Goal: Transaction & Acquisition: Purchase product/service

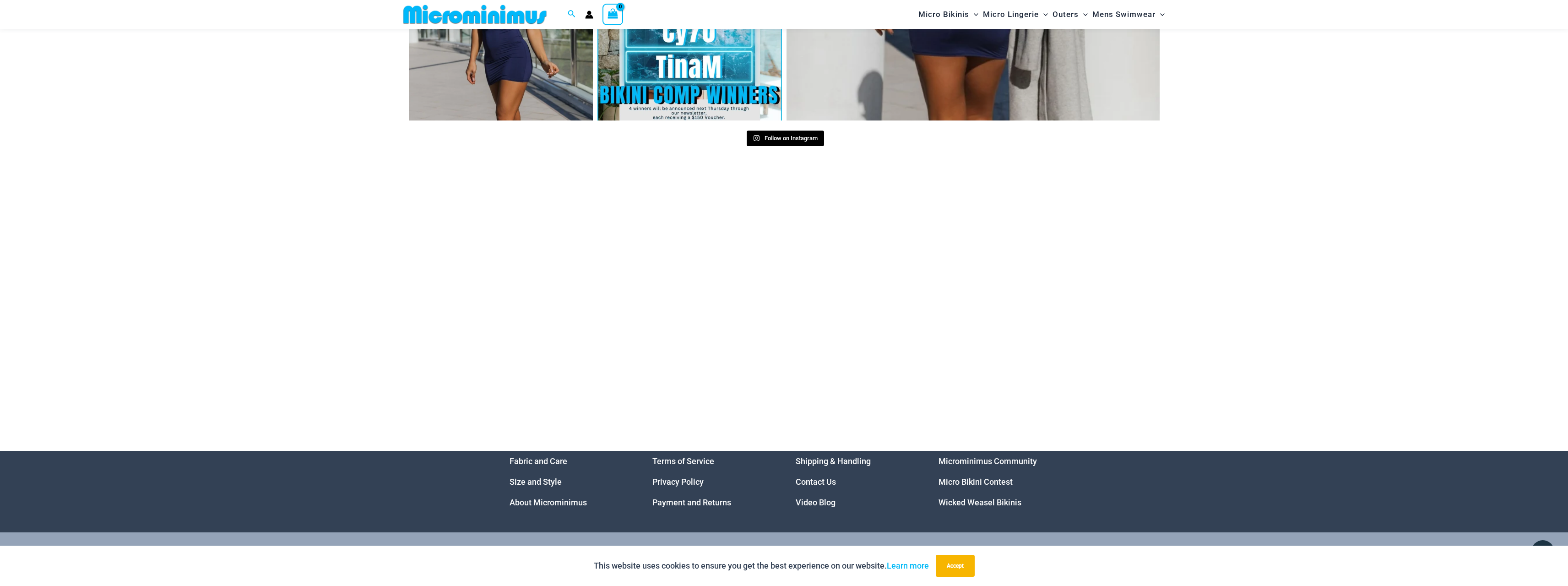
scroll to position [4879, 0]
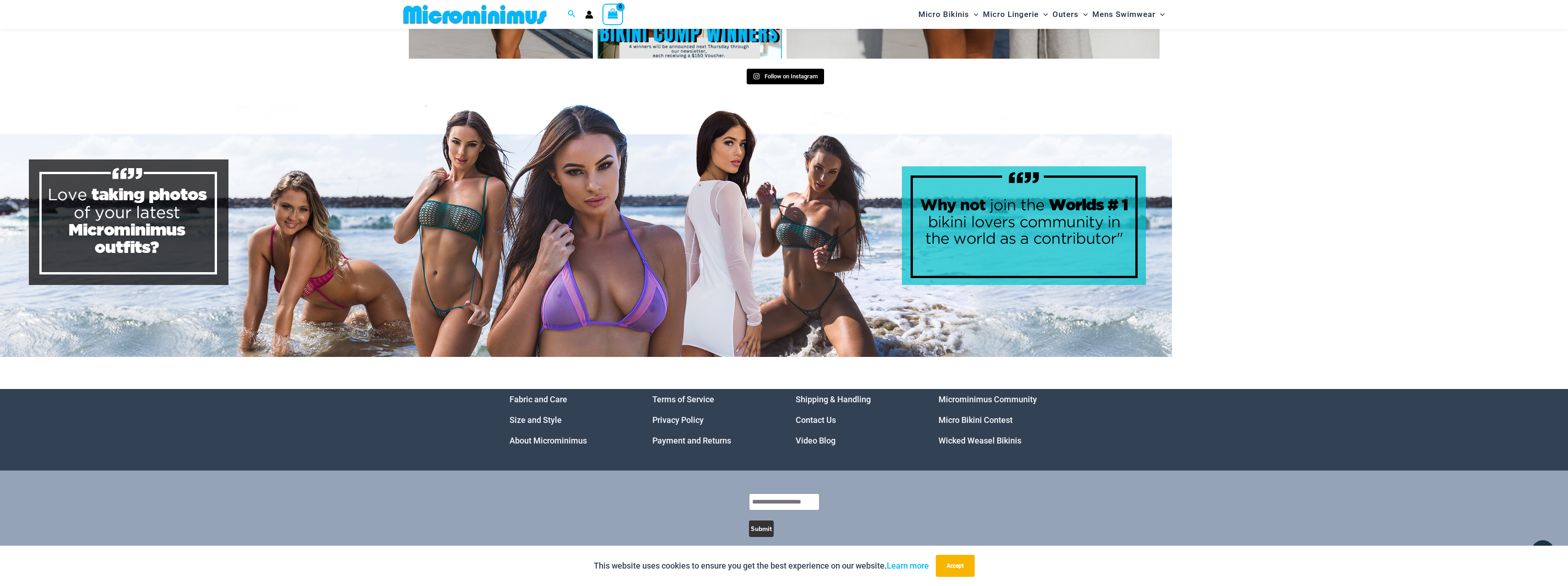
click at [962, 415] on link "Micro Bikini Contest" at bounding box center [976, 420] width 74 height 10
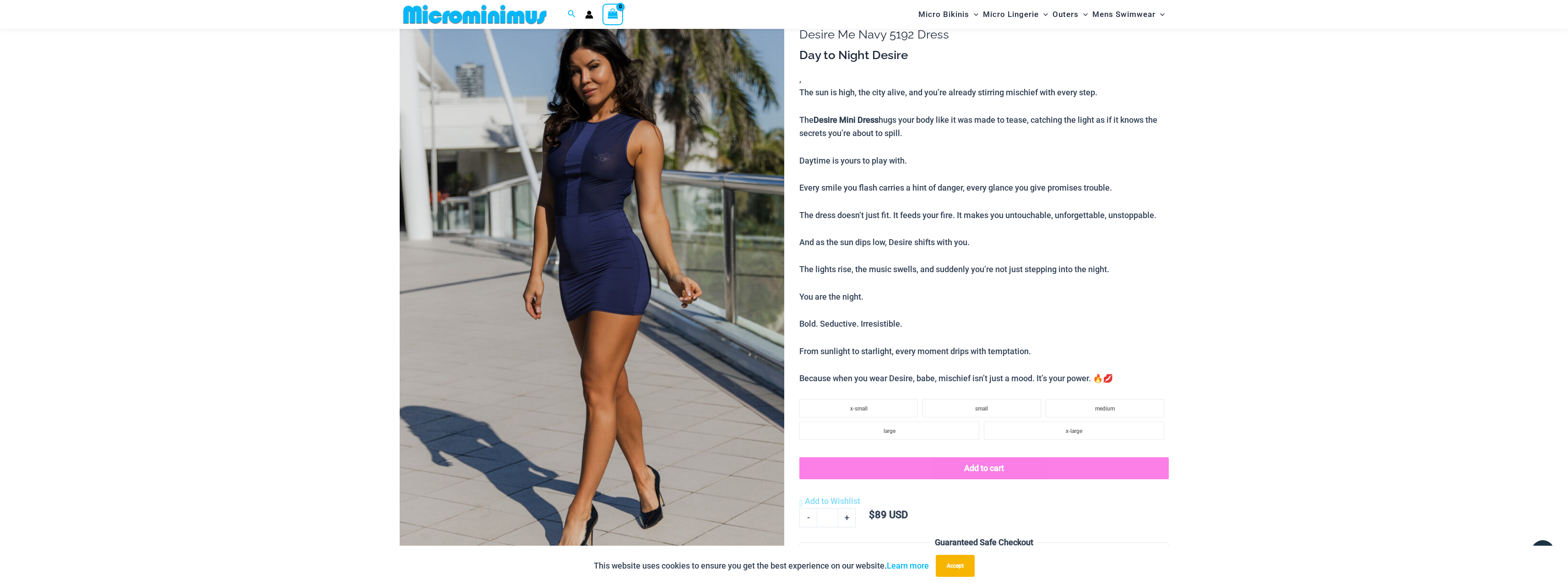
scroll to position [84, 0]
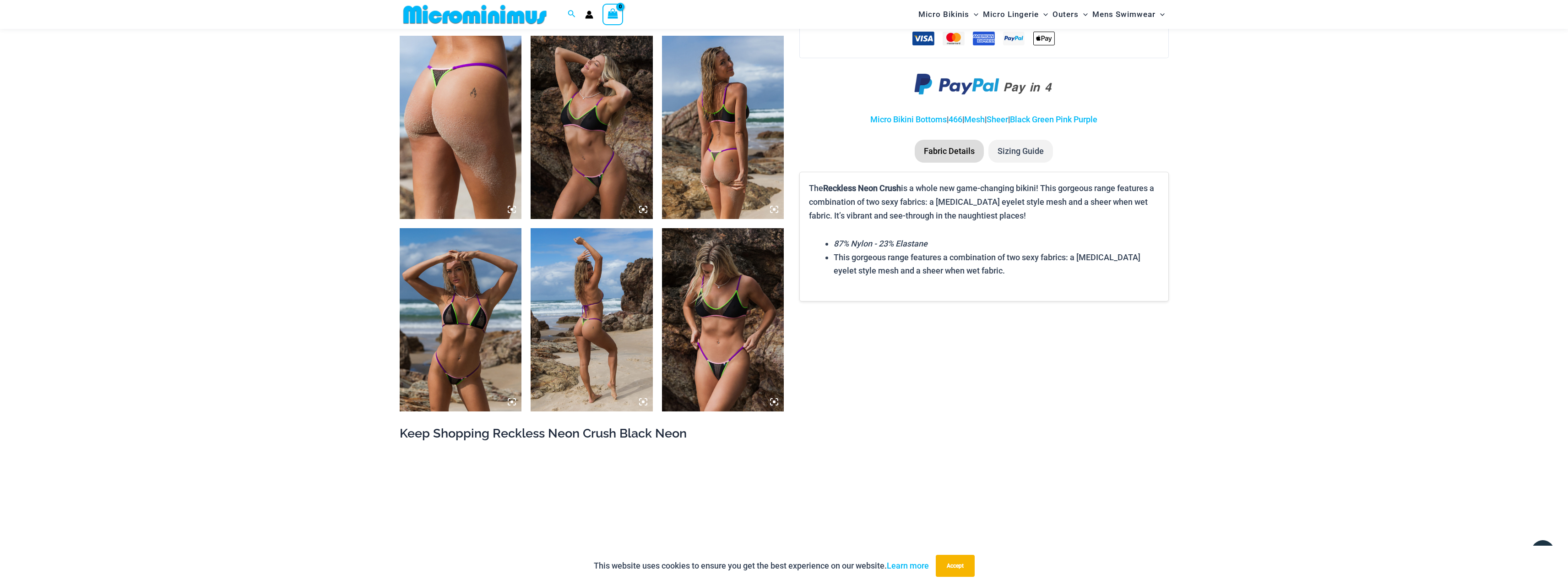
scroll to position [633, 0]
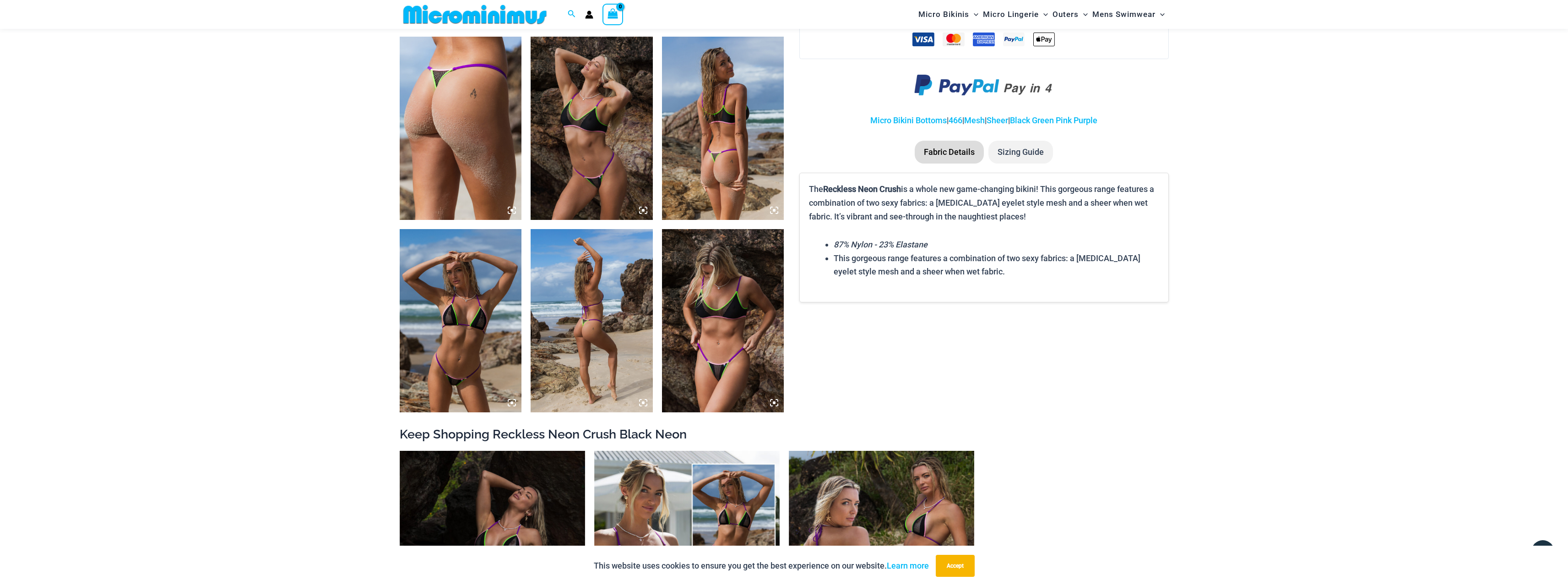
click at [457, 312] on img at bounding box center [461, 320] width 122 height 183
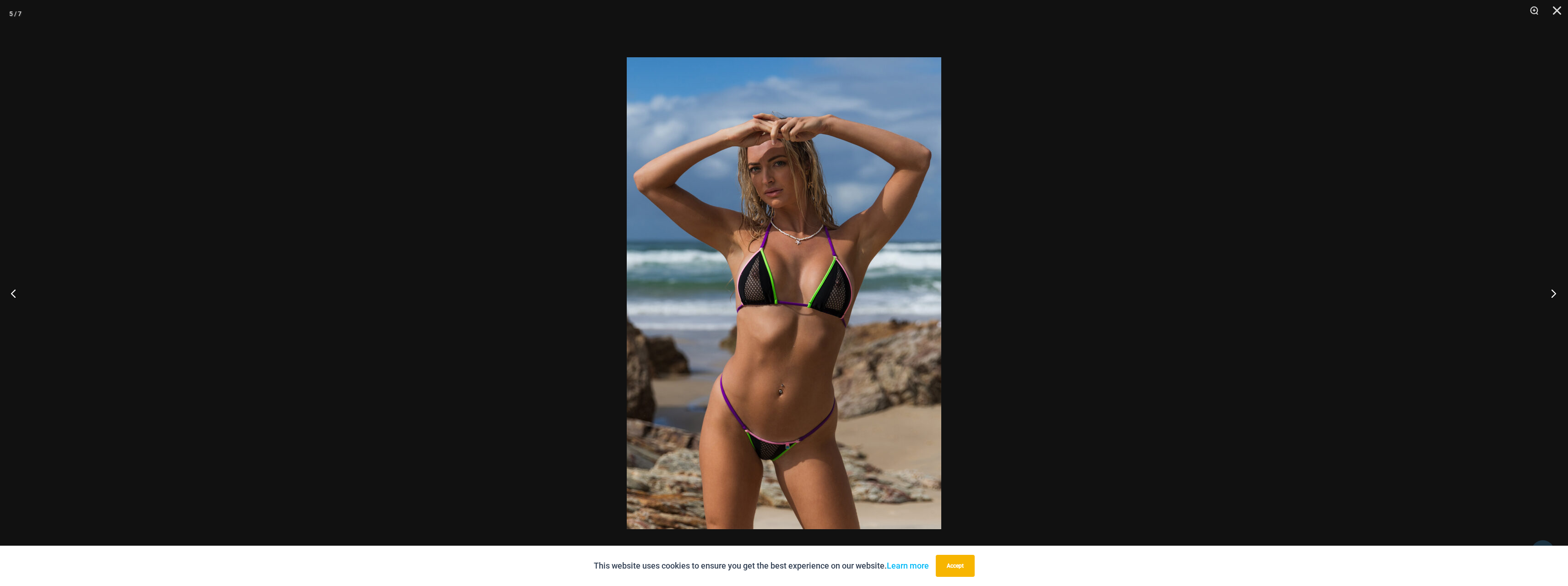
click at [1553, 289] on button "Next" at bounding box center [1551, 293] width 34 height 46
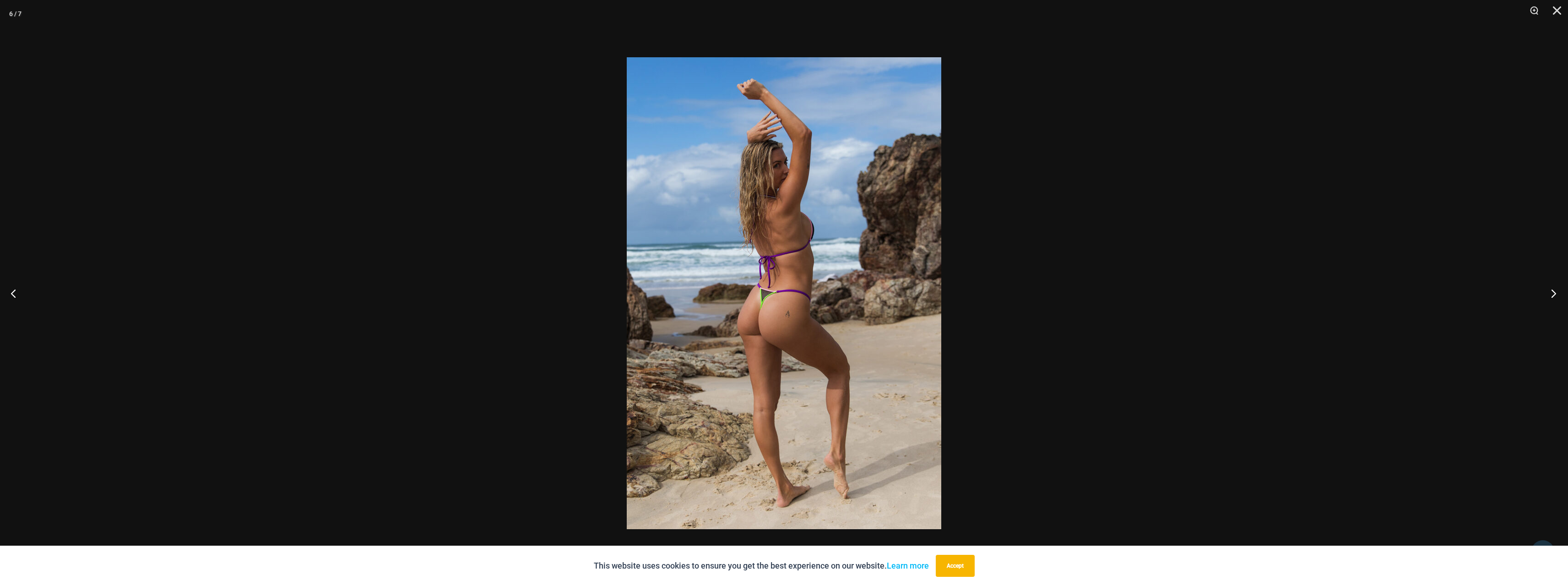
click at [1553, 289] on button "Next" at bounding box center [1551, 293] width 34 height 46
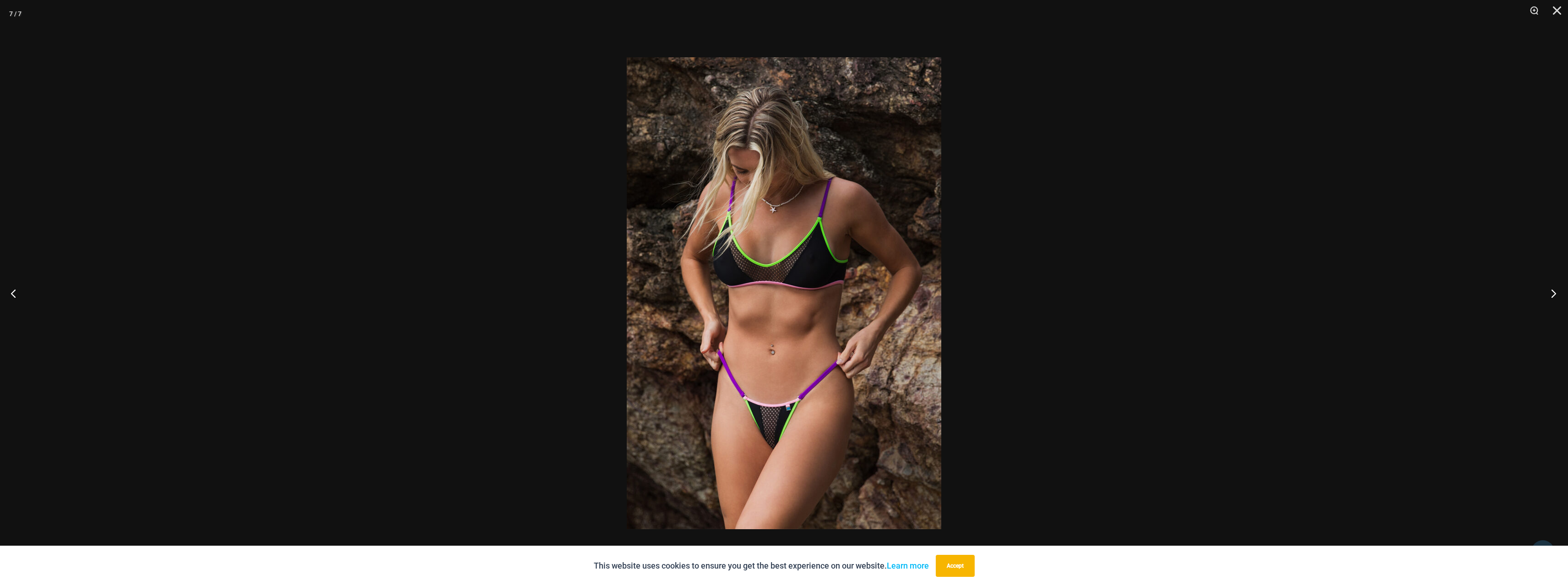
click at [1553, 289] on button "Next" at bounding box center [1551, 293] width 34 height 46
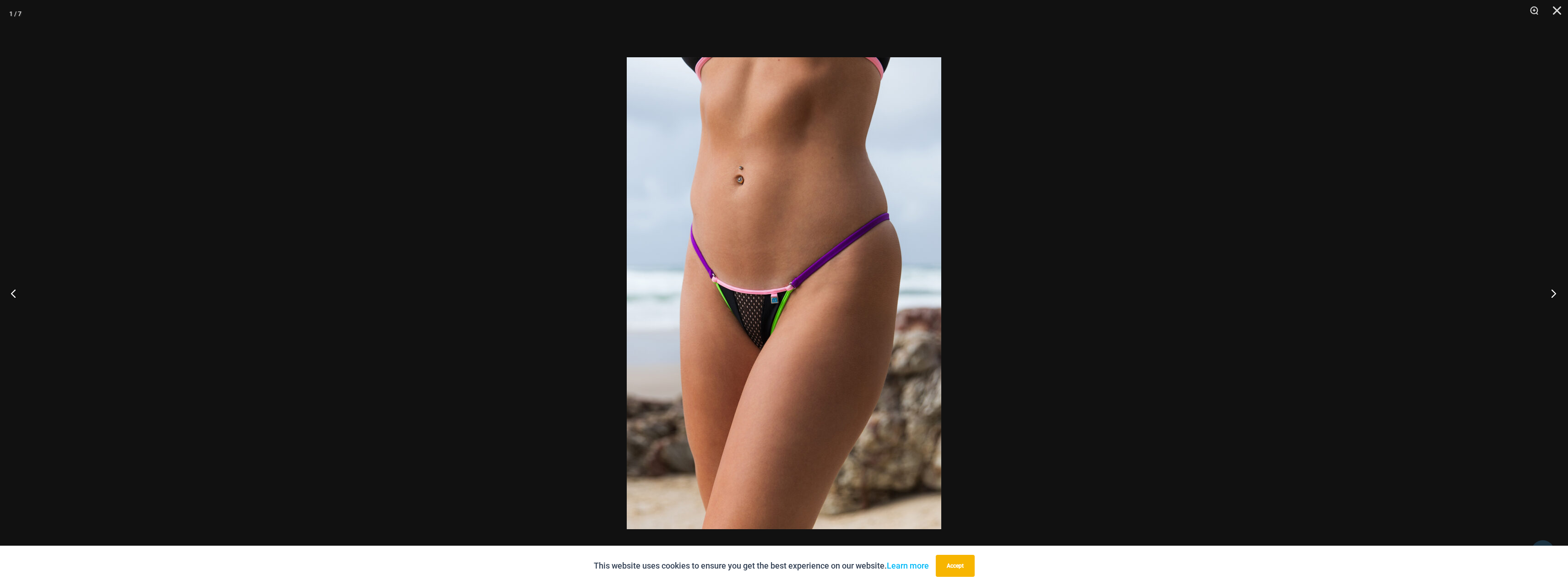
click at [1553, 289] on button "Next" at bounding box center [1551, 293] width 34 height 46
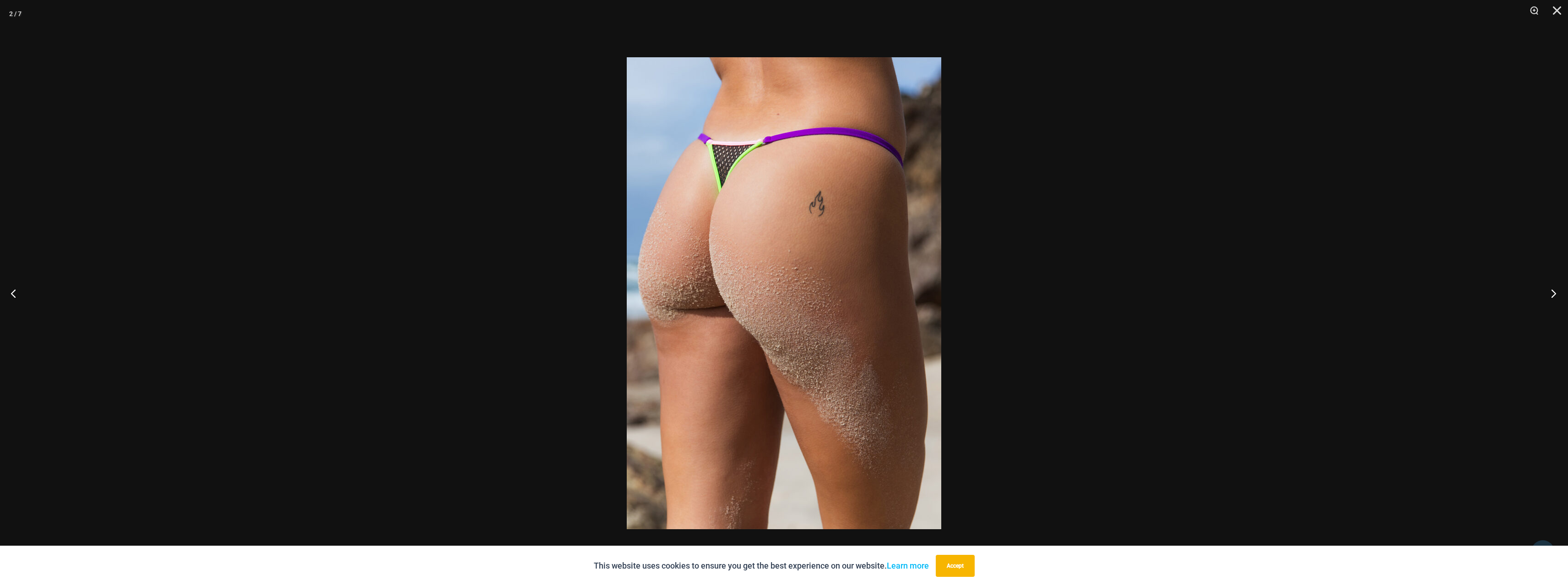
click at [1553, 289] on button "Next" at bounding box center [1551, 293] width 34 height 46
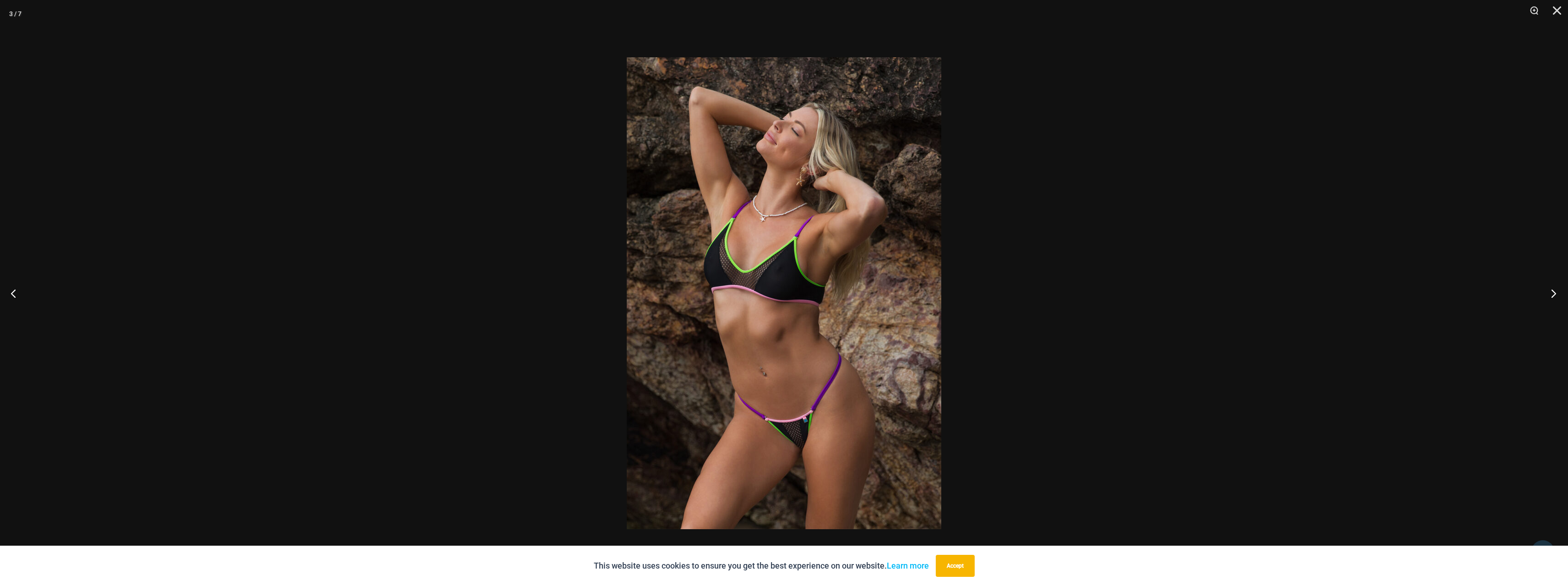
click at [1553, 289] on button "Next" at bounding box center [1551, 293] width 34 height 46
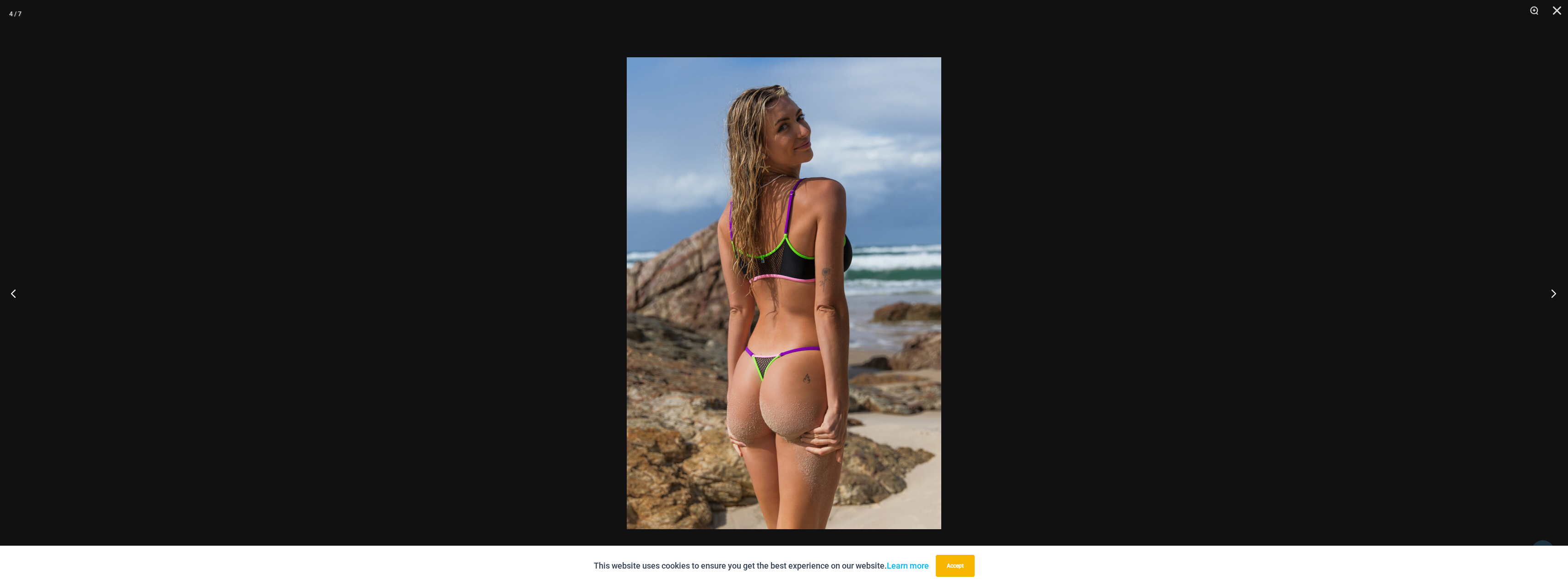
click at [1553, 289] on button "Next" at bounding box center [1551, 293] width 34 height 46
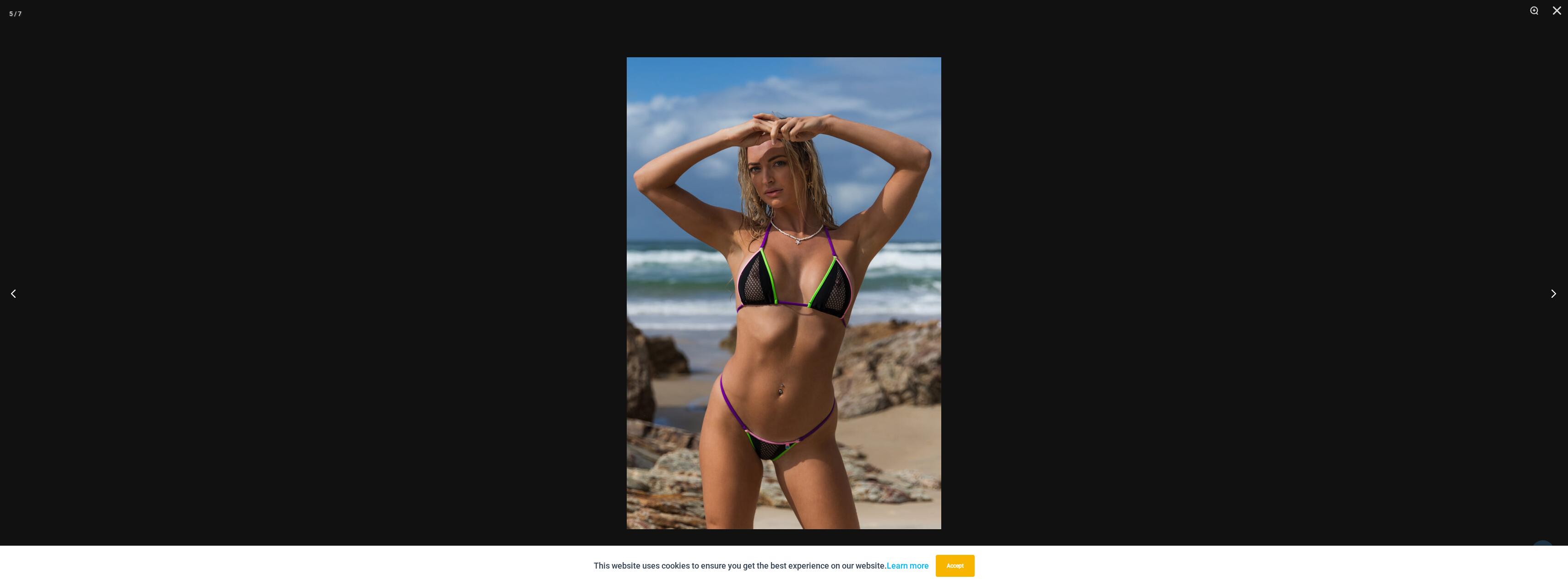
click at [1553, 289] on button "Next" at bounding box center [1551, 293] width 34 height 46
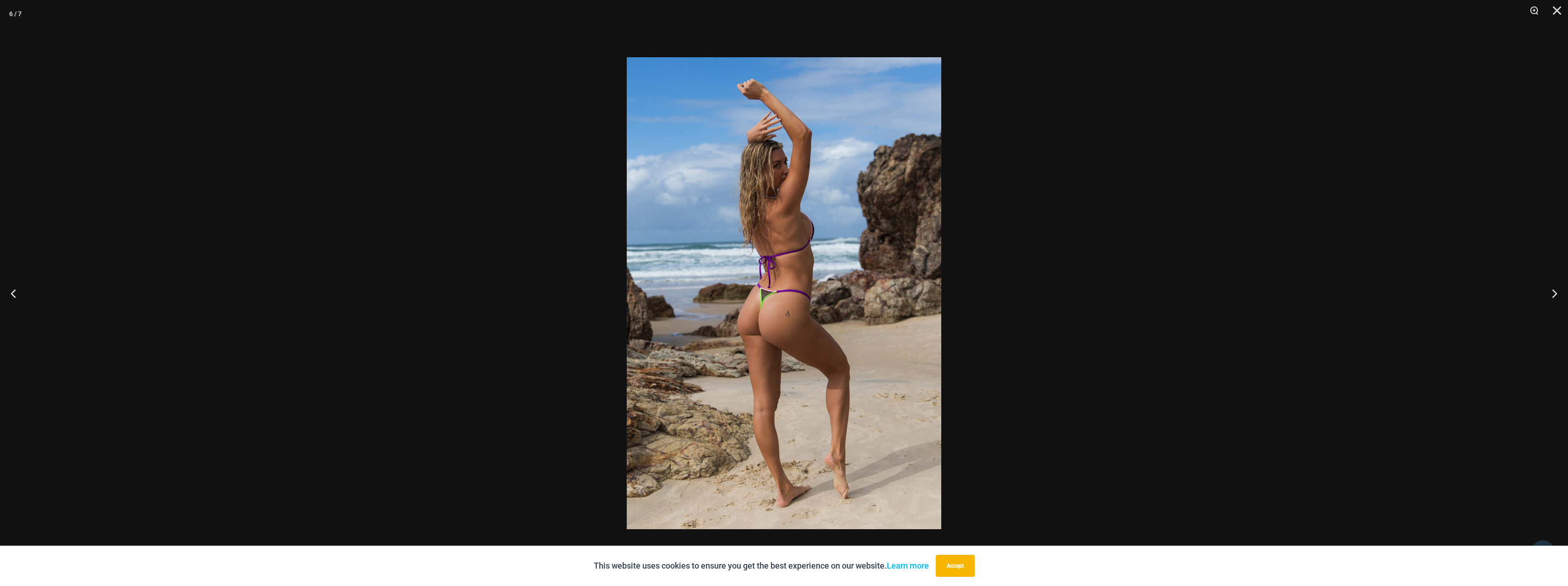
click at [1338, 203] on div at bounding box center [784, 293] width 1568 height 586
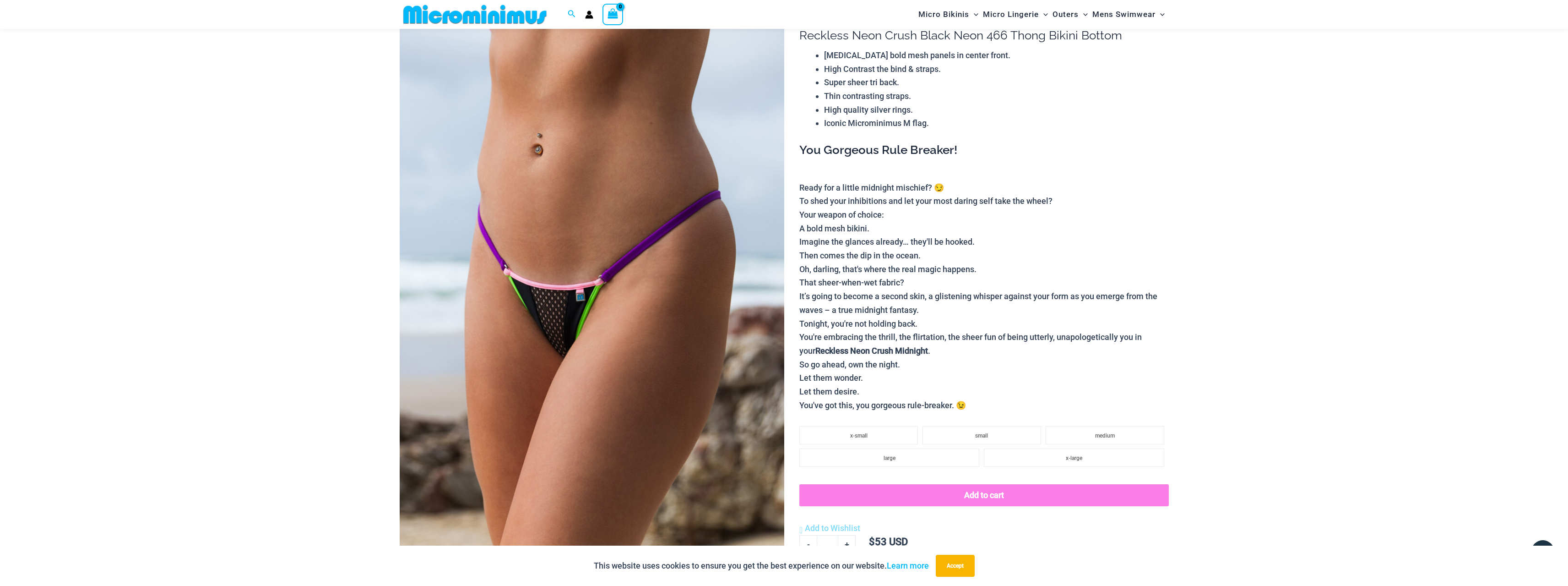
scroll to position [0, 0]
